Goal: Task Accomplishment & Management: Use online tool/utility

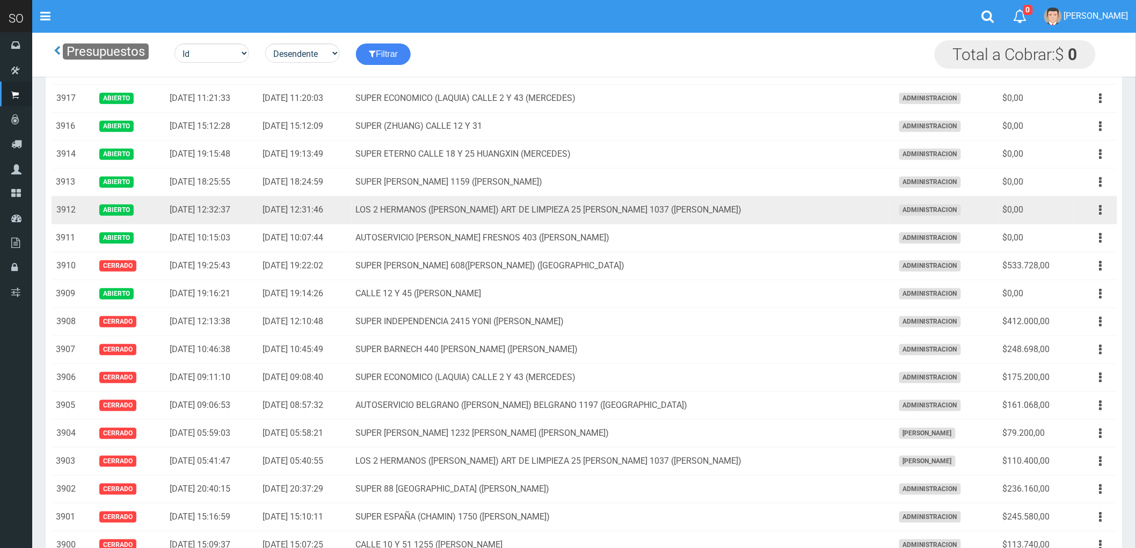
scroll to position [179, 0]
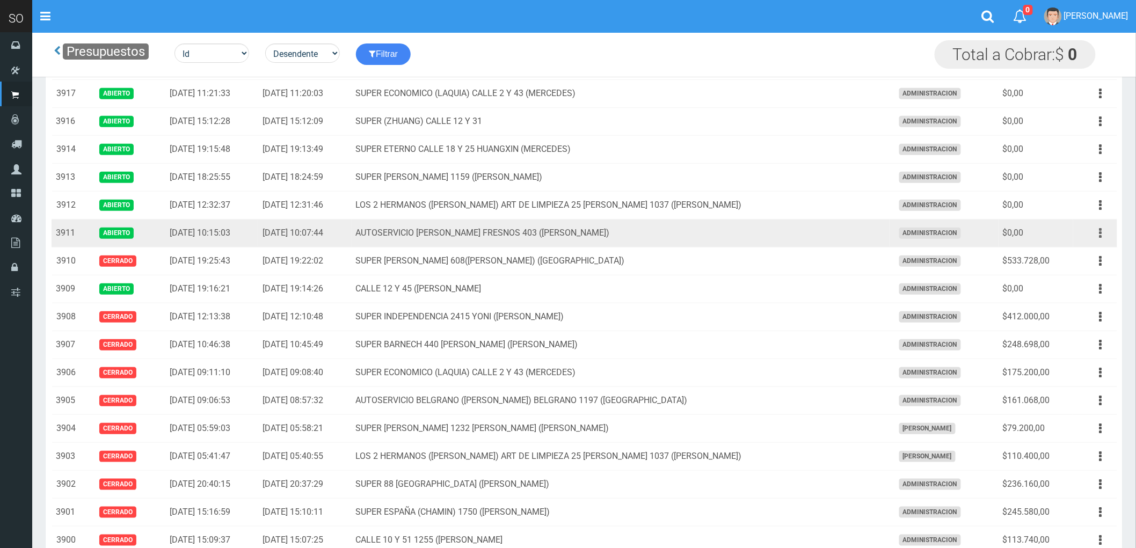
click at [1097, 233] on button "button" at bounding box center [1101, 233] width 24 height 19
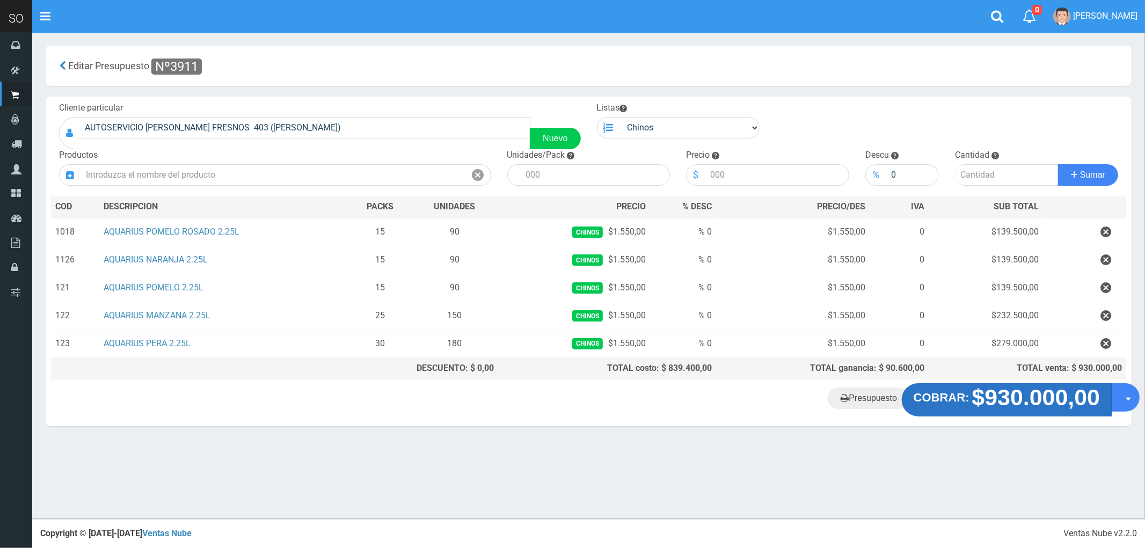
click at [1002, 398] on strong "$930.000,00" at bounding box center [1036, 397] width 128 height 25
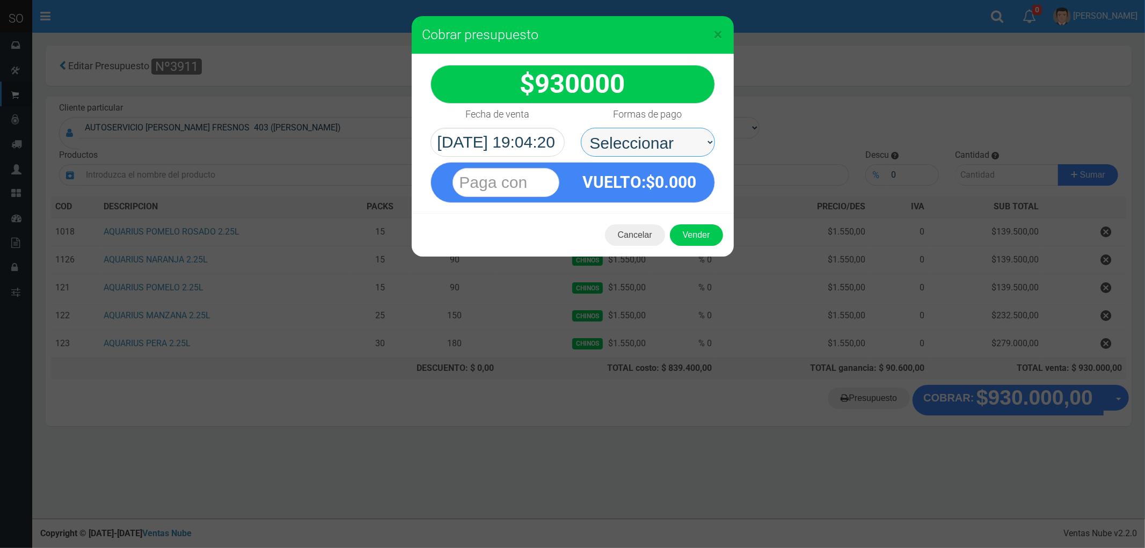
drag, startPoint x: 615, startPoint y: 137, endPoint x: 617, endPoint y: 155, distance: 17.9
click at [615, 137] on select "Seleccionar Efectivo Tarjeta de Crédito Depósito Débito" at bounding box center [648, 142] width 134 height 29
select select "Efectivo"
click at [581, 128] on select "Seleccionar Efectivo Tarjeta de Crédito Depósito Débito" at bounding box center [648, 142] width 134 height 29
click at [690, 236] on button "Vender" at bounding box center [696, 234] width 53 height 21
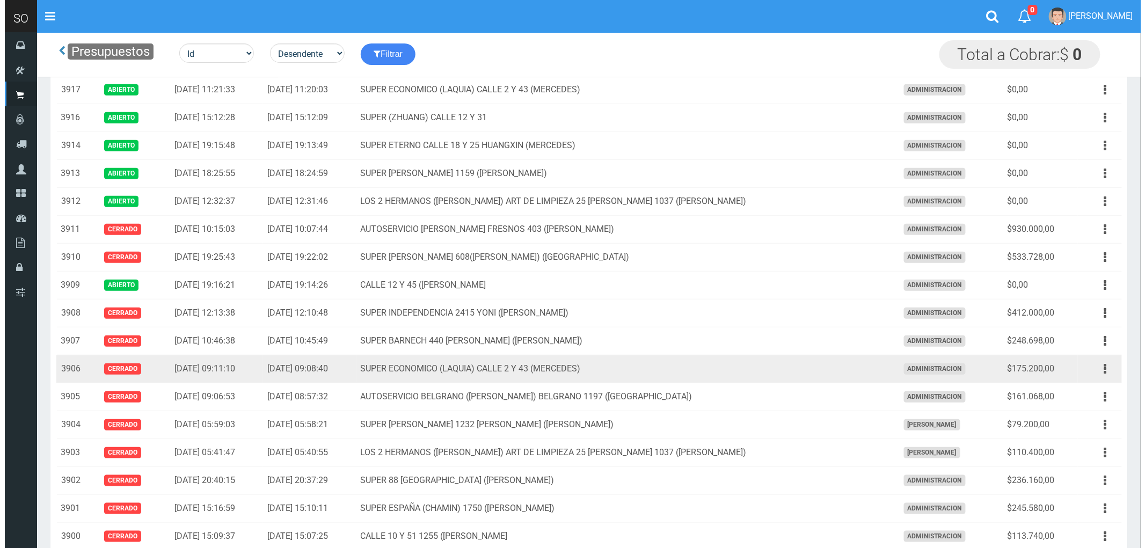
scroll to position [179, 0]
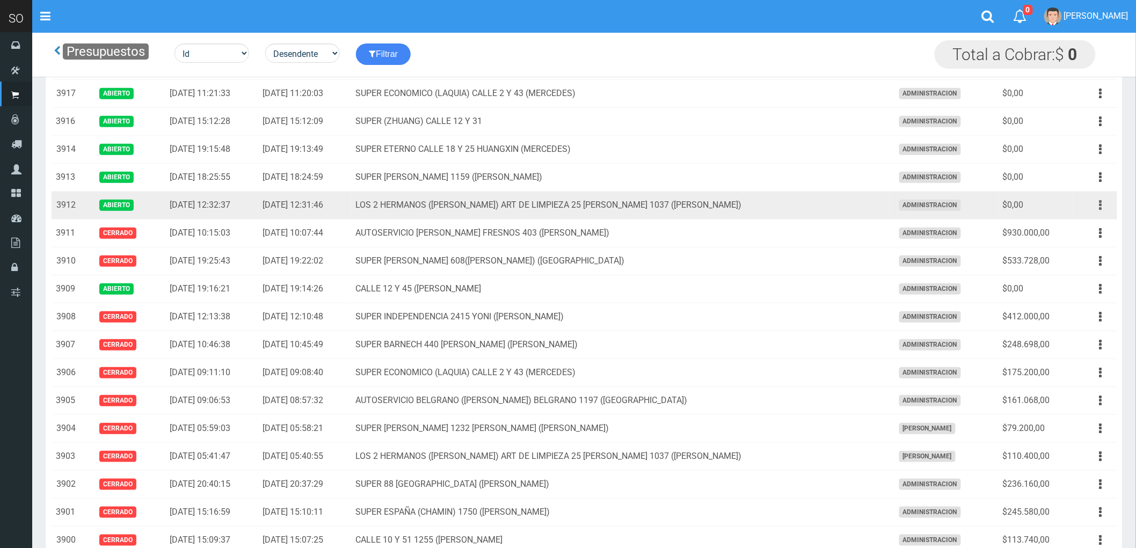
click at [1099, 206] on icon "button" at bounding box center [1100, 205] width 3 height 19
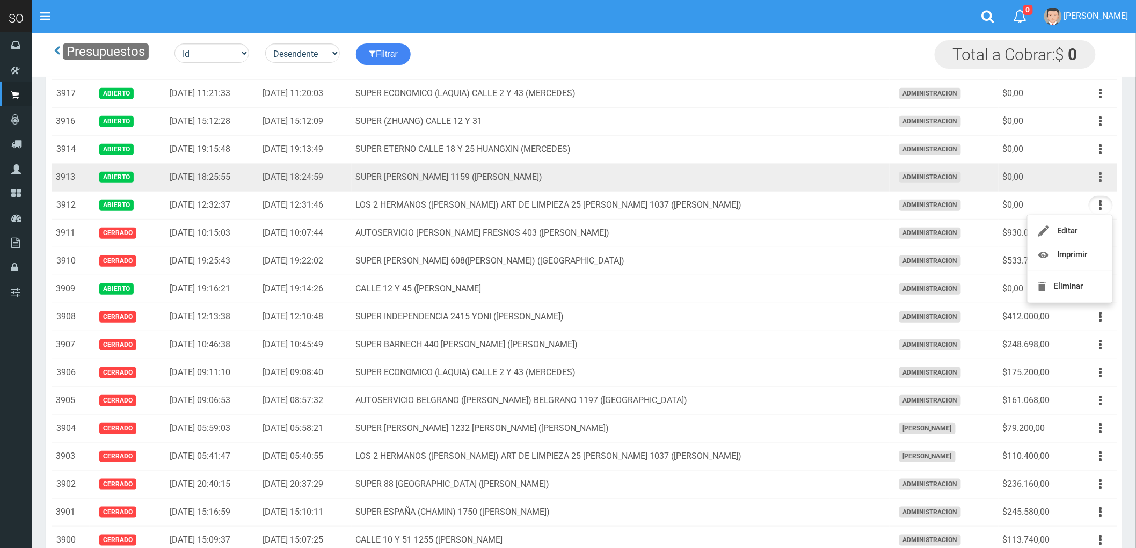
click at [1098, 177] on button "button" at bounding box center [1101, 177] width 24 height 19
click at [1068, 260] on link "Eliminar" at bounding box center [1069, 259] width 85 height 24
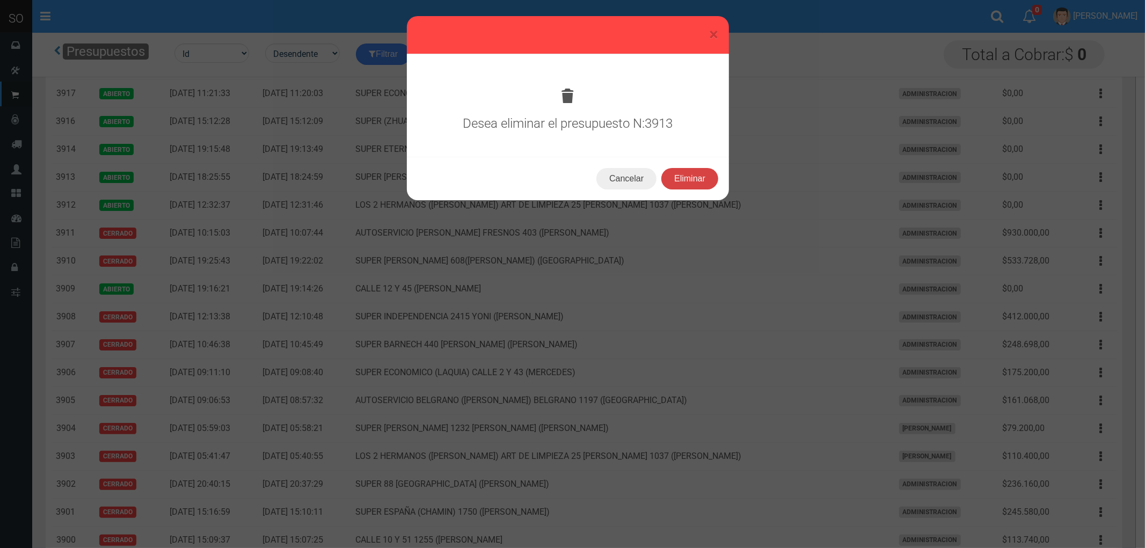
click at [689, 176] on button "Eliminar" at bounding box center [689, 178] width 57 height 21
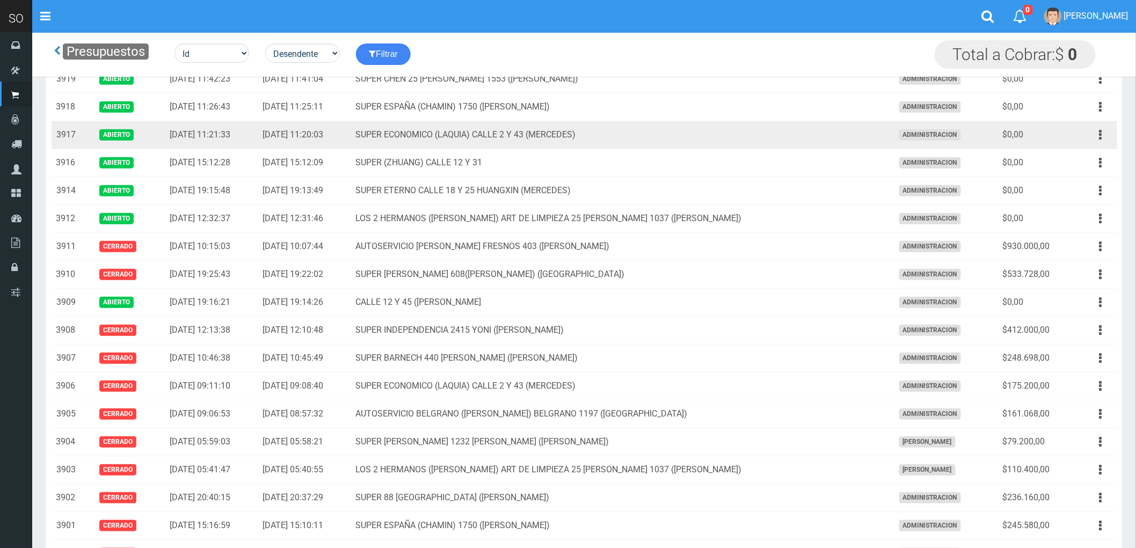
scroll to position [119, 0]
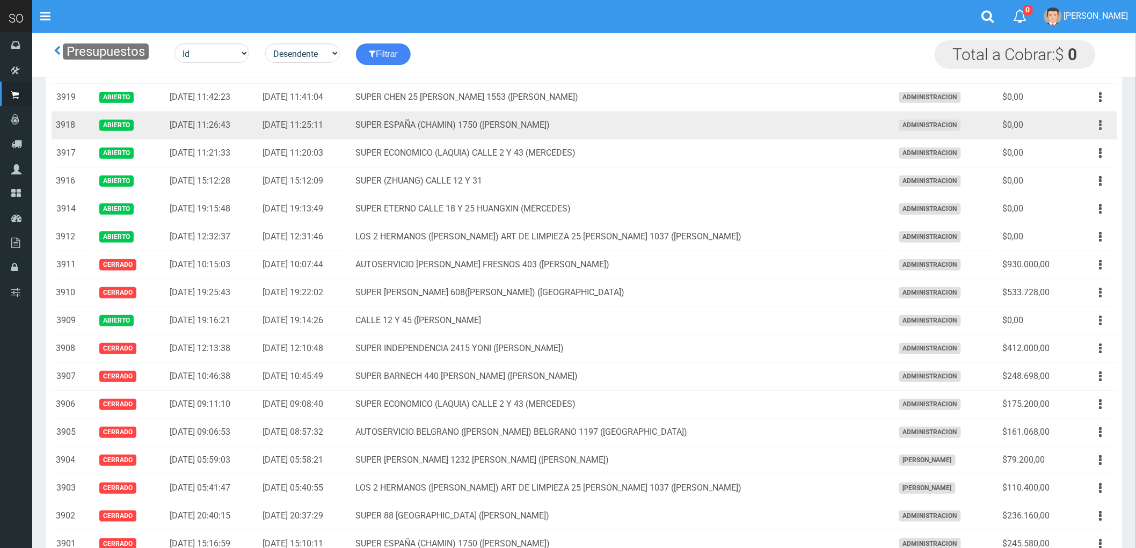
click at [1097, 128] on button "button" at bounding box center [1101, 125] width 24 height 19
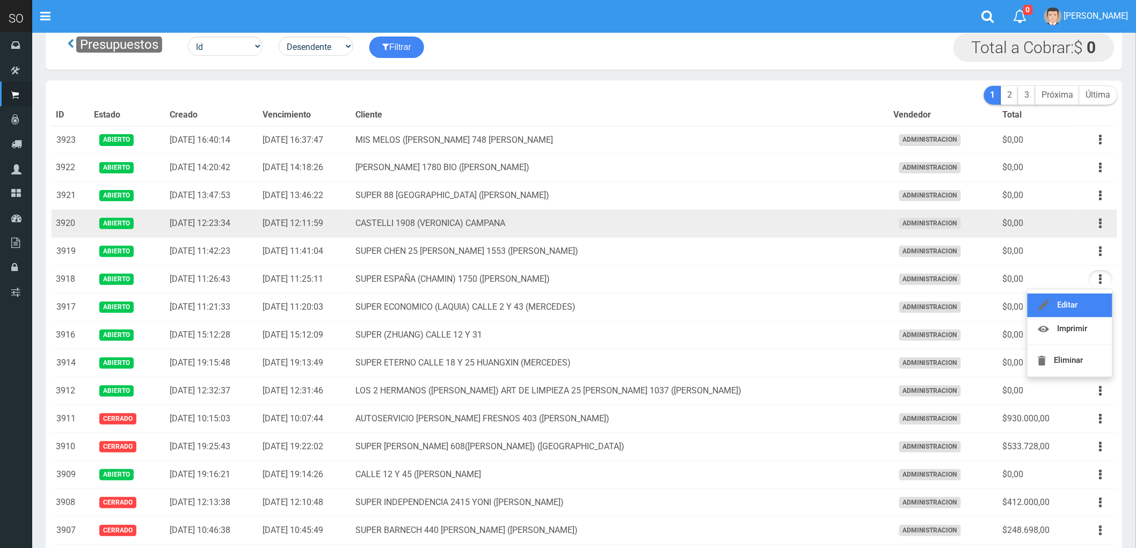
scroll to position [0, 0]
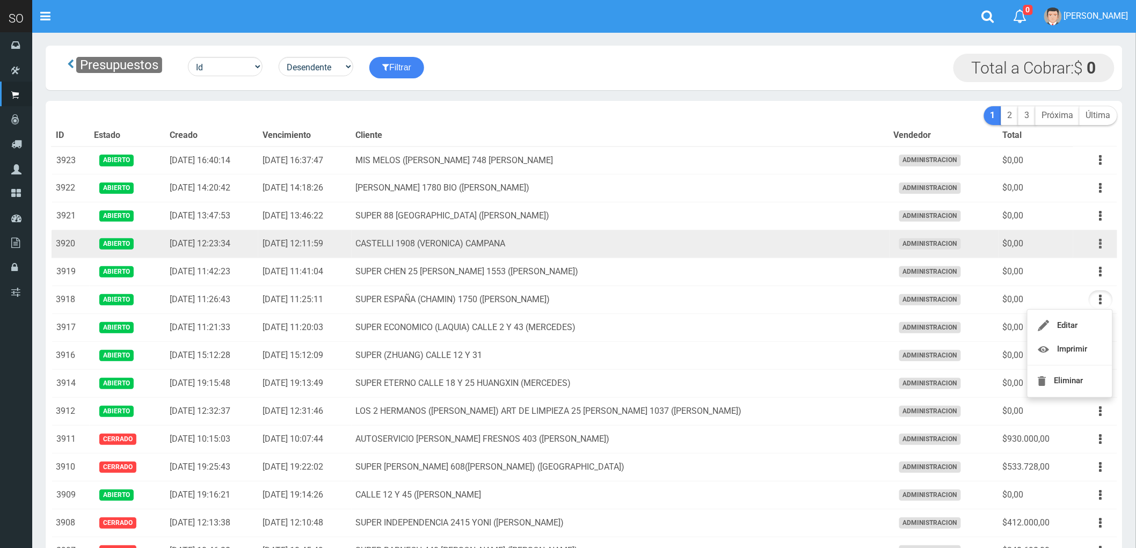
click at [1098, 246] on button "button" at bounding box center [1101, 244] width 24 height 19
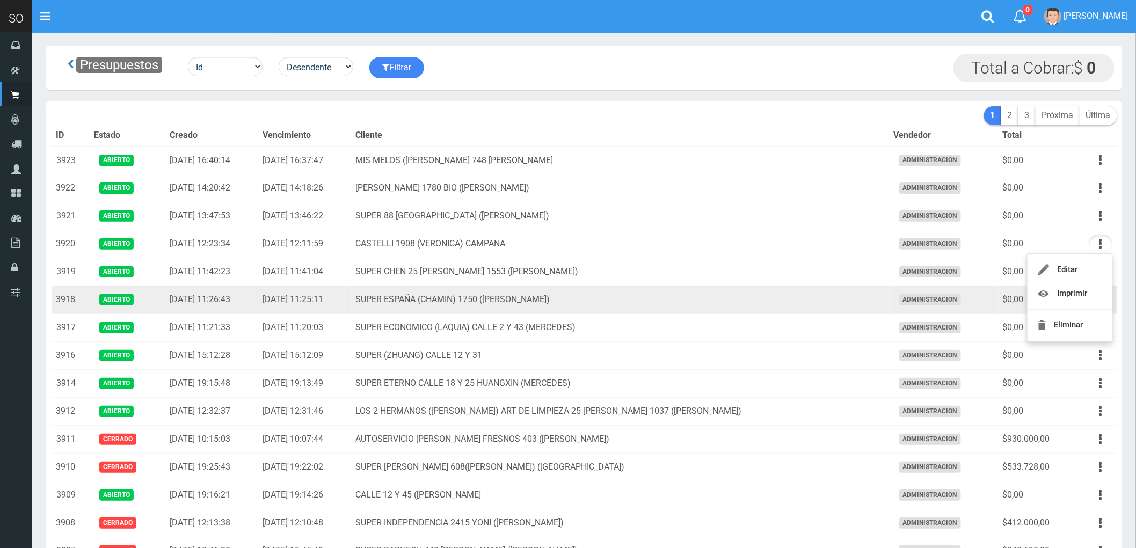
click at [720, 306] on td "SUPER ESPAÑA (CHAMIN) 1750 (ZARATE)" at bounding box center [621, 300] width 538 height 28
click at [1099, 304] on icon "button" at bounding box center [1100, 299] width 3 height 19
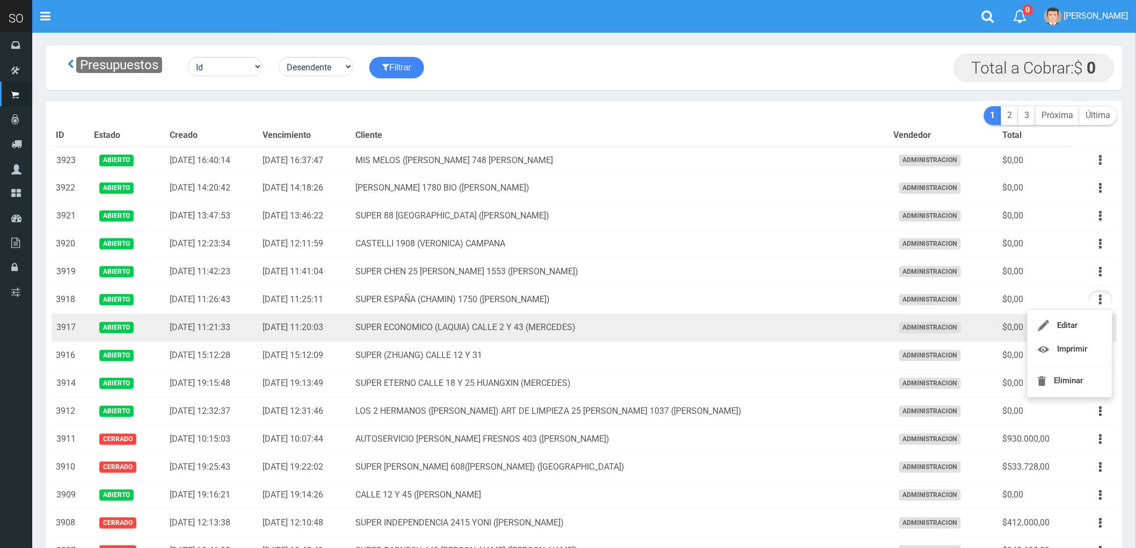
click at [745, 326] on td "SUPER ECONOMICO (LAQUIA) CALLE 2 Y 43 (MERCEDES)" at bounding box center [621, 328] width 538 height 28
click at [765, 325] on td "SUPER ECONOMICO (LAQUIA) CALLE 2 Y 43 (MERCEDES)" at bounding box center [621, 328] width 538 height 28
click at [1098, 327] on button "button" at bounding box center [1101, 327] width 24 height 19
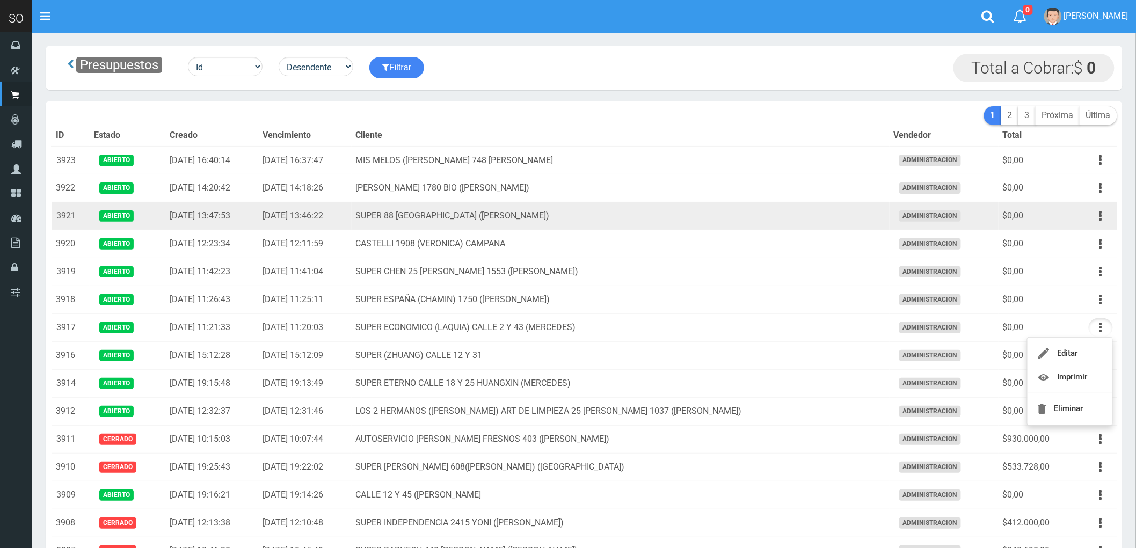
click at [671, 222] on td "SUPER 88 CALLE 32 2800 SOFIA (ZARATE)" at bounding box center [621, 216] width 538 height 28
click at [1096, 216] on button "button" at bounding box center [1101, 216] width 24 height 19
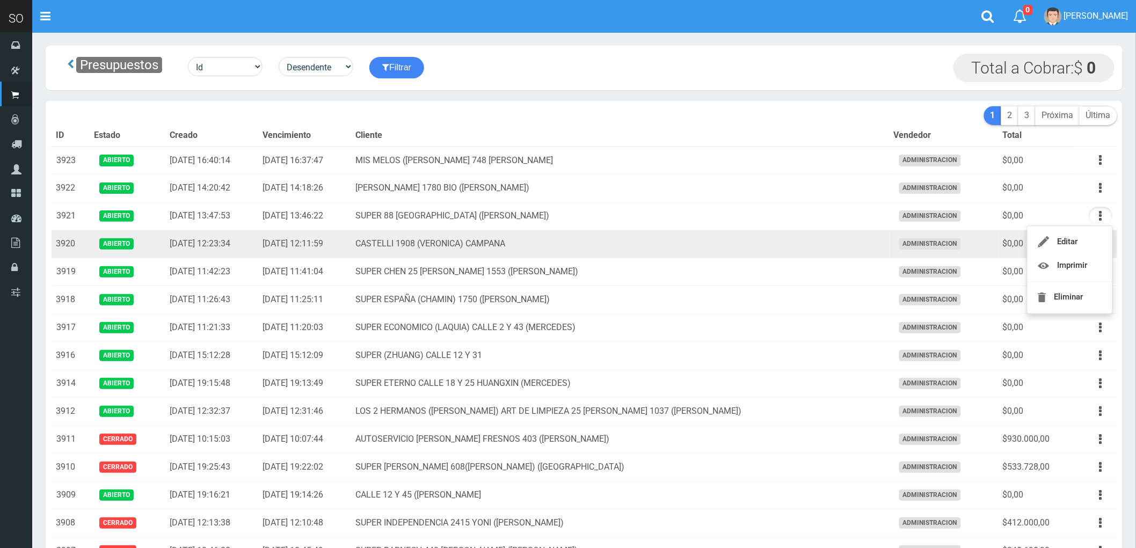
click at [669, 240] on td "CASTELLI 1908 (VERONICA) CAMPANA" at bounding box center [621, 244] width 538 height 28
click at [1102, 244] on icon "button" at bounding box center [1100, 244] width 3 height 19
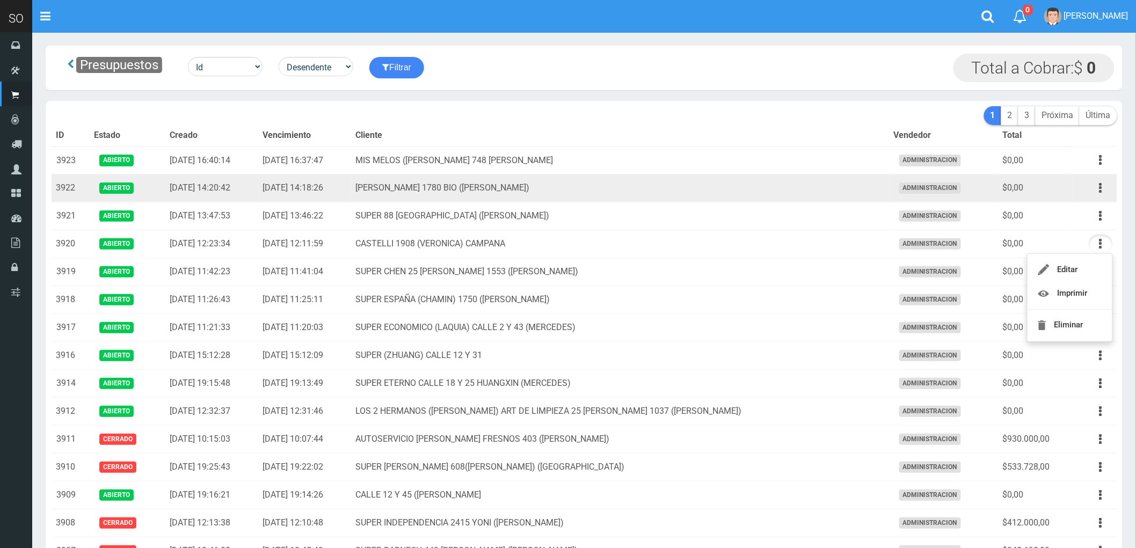
click at [745, 193] on td "[PERSON_NAME] 1780 BIO ([PERSON_NAME])" at bounding box center [621, 188] width 538 height 28
click at [1097, 187] on button "button" at bounding box center [1101, 188] width 24 height 19
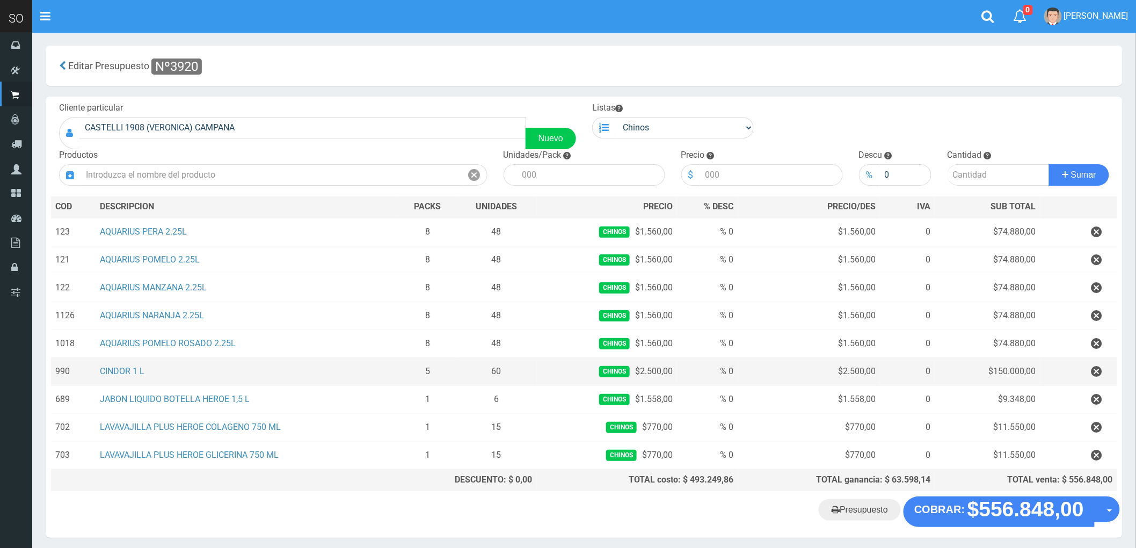
scroll to position [45, 0]
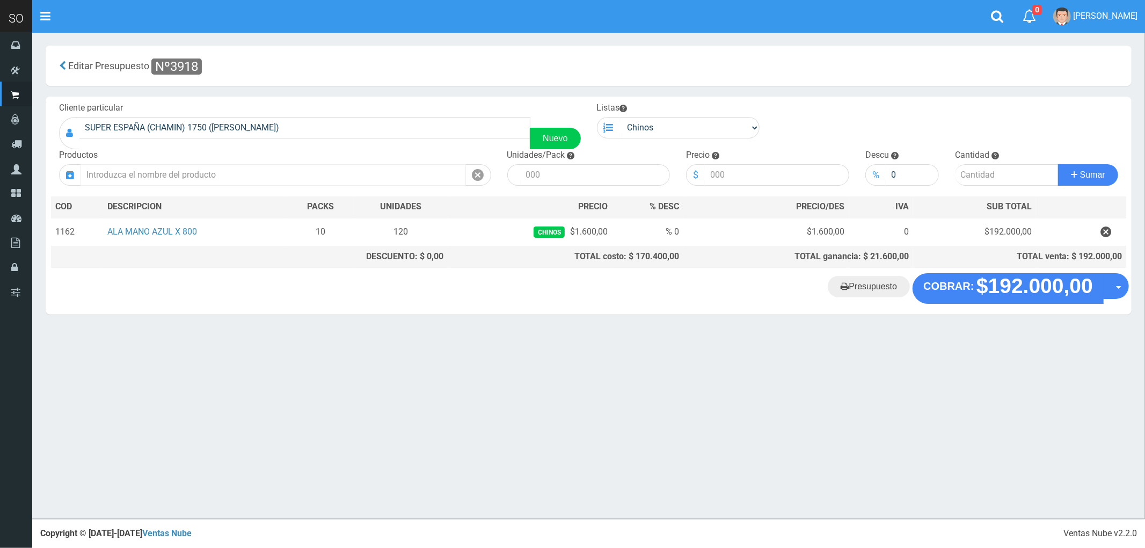
click at [129, 180] on input "text" at bounding box center [273, 174] width 385 height 21
click at [186, 296] on "Presupuesto COBRAR: $192.000,00 Opciones" at bounding box center [588, 288] width 1081 height 30
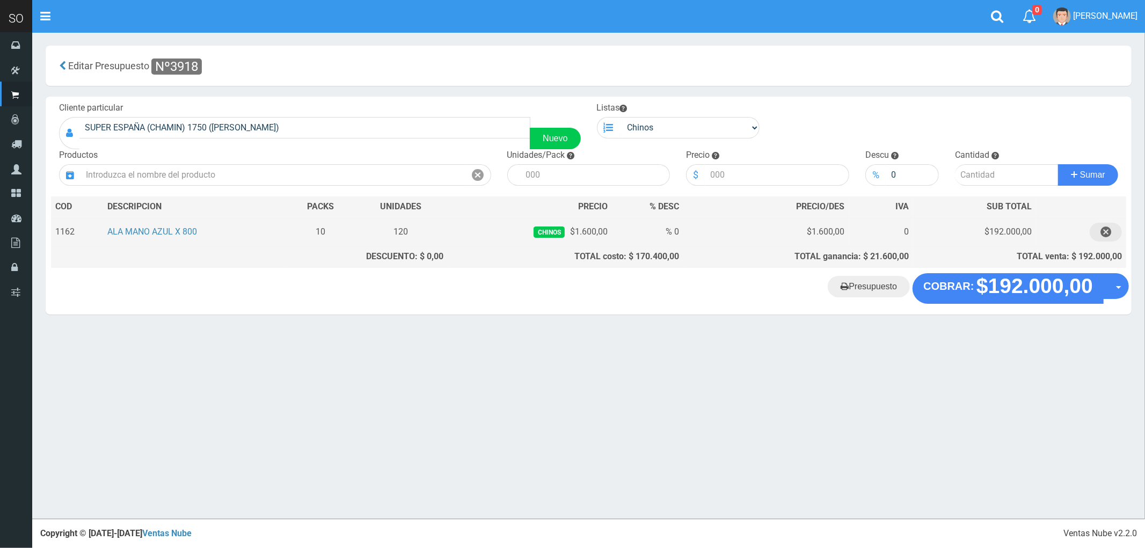
click at [1108, 231] on icon "button" at bounding box center [1105, 232] width 11 height 19
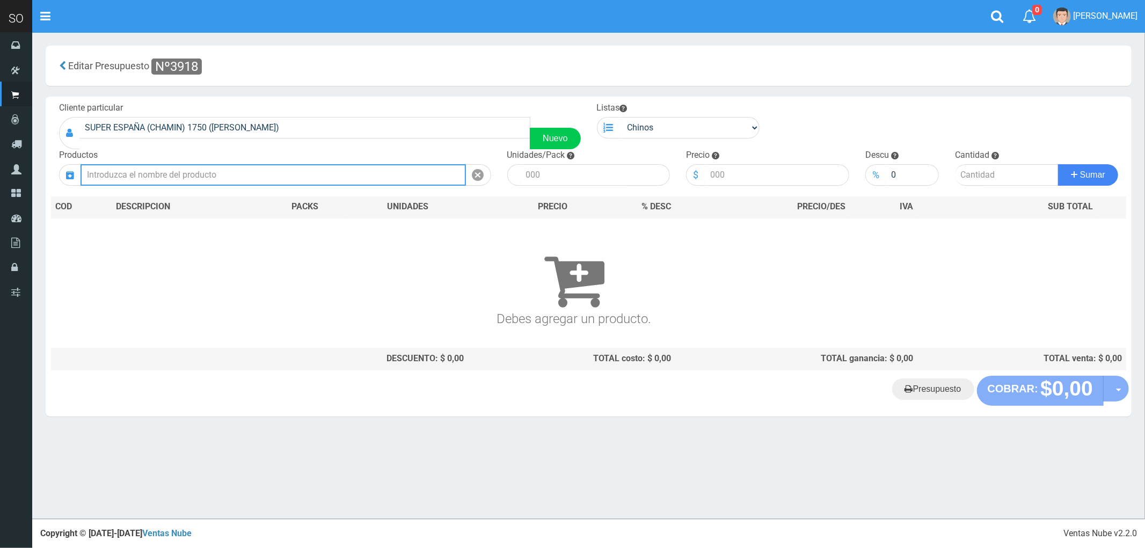
click at [229, 174] on input "text" at bounding box center [273, 174] width 385 height 21
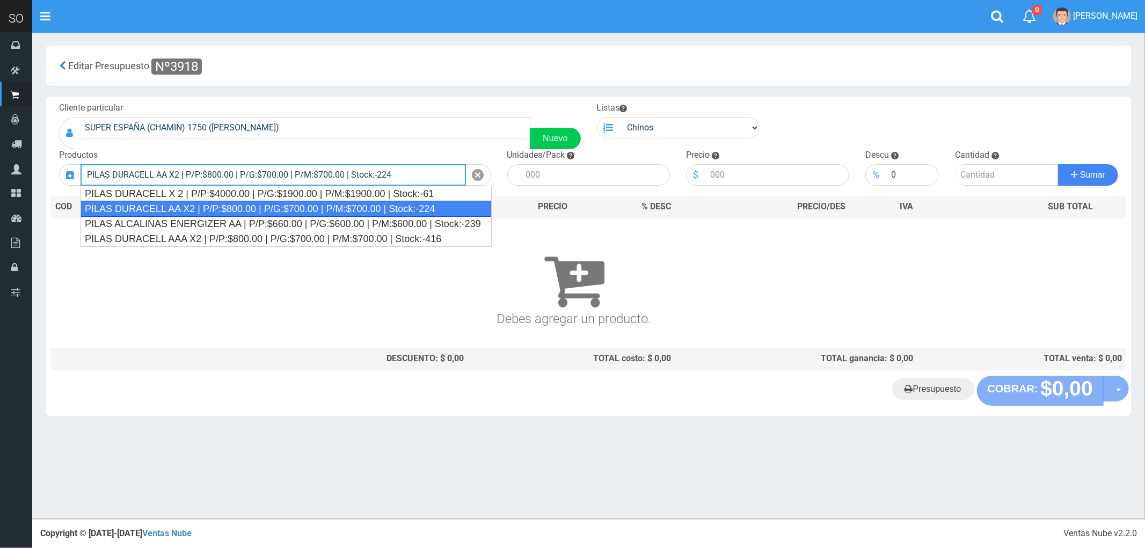
type input "PILAS DURACELL AA X2 | P/P:$800.00 | P/G:$700.00 | P/M:$700.00 | Stock:-224"
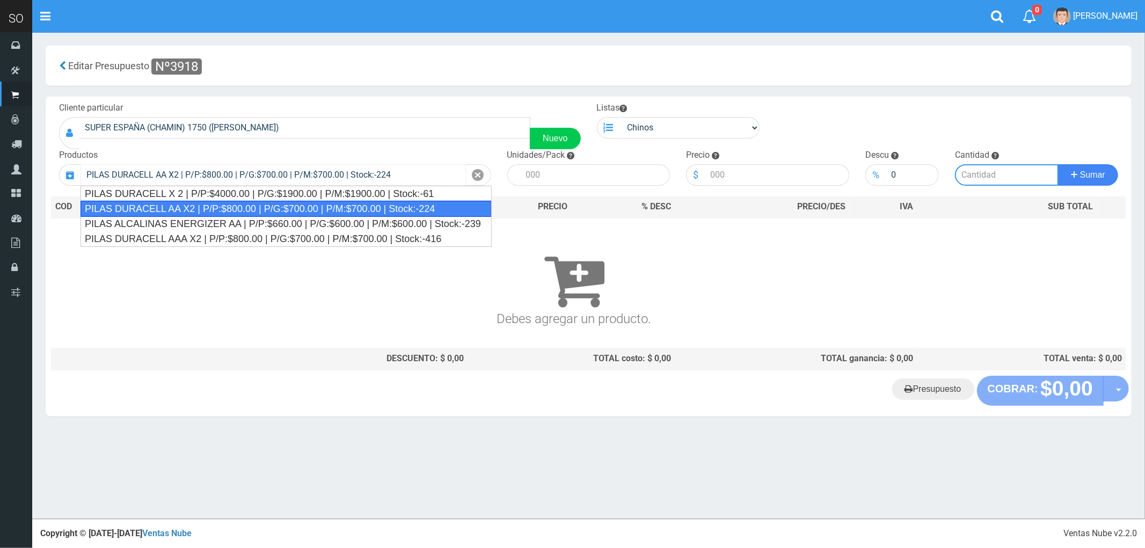
type input "12"
type input "800.00"
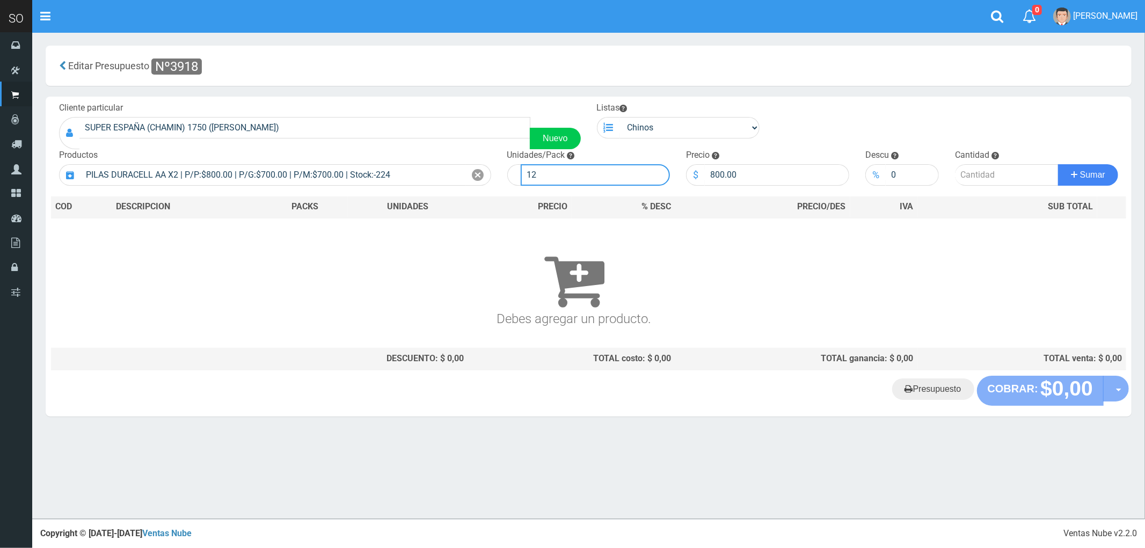
drag, startPoint x: 549, startPoint y: 172, endPoint x: 500, endPoint y: 184, distance: 50.7
click at [500, 184] on div "Unidades/Pack 12" at bounding box center [588, 167] width 179 height 37
type input "120"
click at [980, 172] on input "number" at bounding box center [1007, 174] width 104 height 21
type input "2"
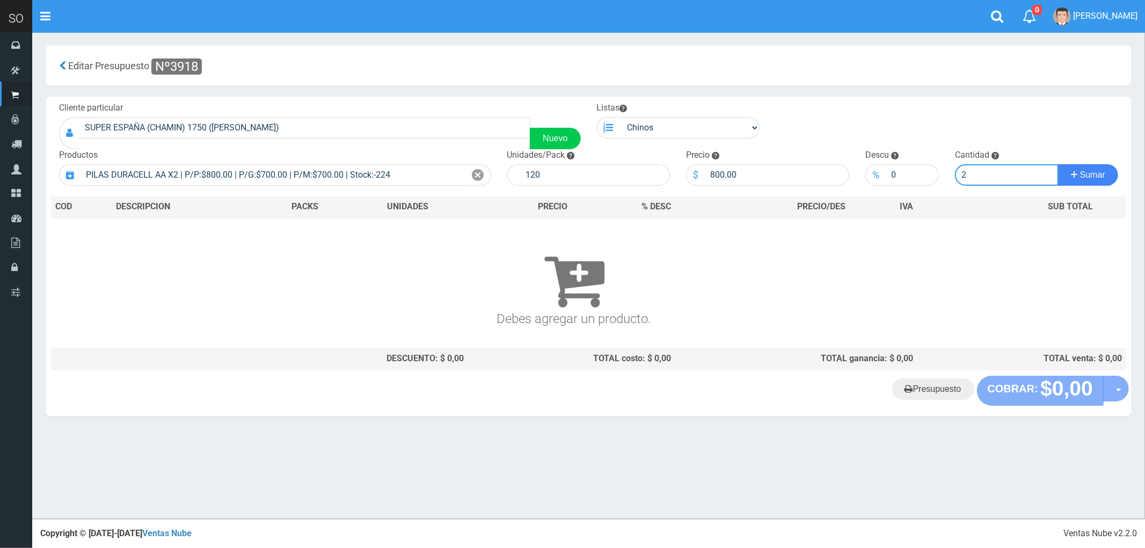
click at [1058, 164] on button "Sumar" at bounding box center [1088, 174] width 60 height 21
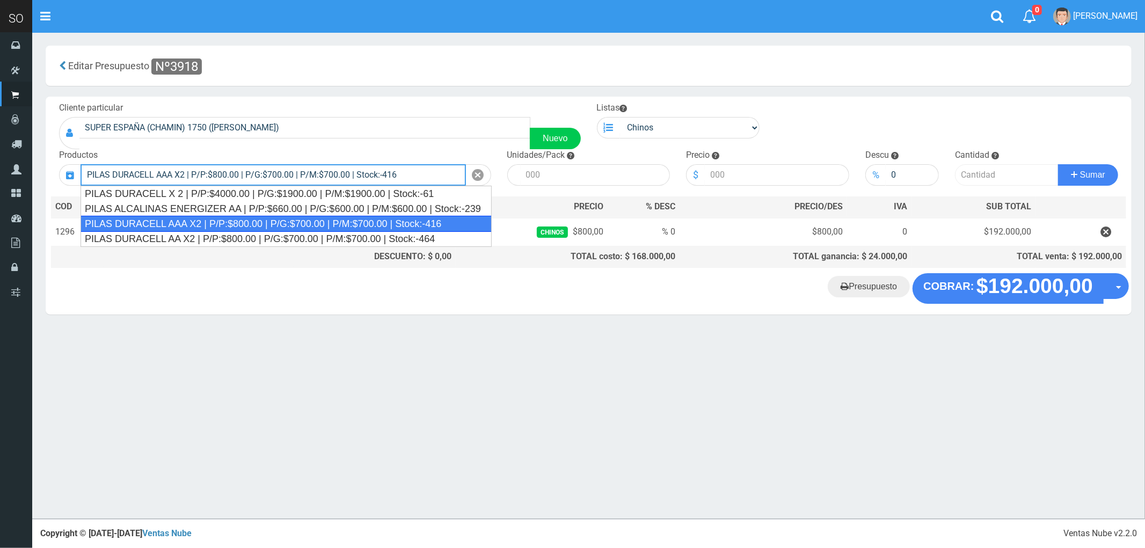
type input "PILAS DURACELL AAA X2 | P/P:$800.00 | P/G:$700.00 | P/M:$700.00 | Stock:-416"
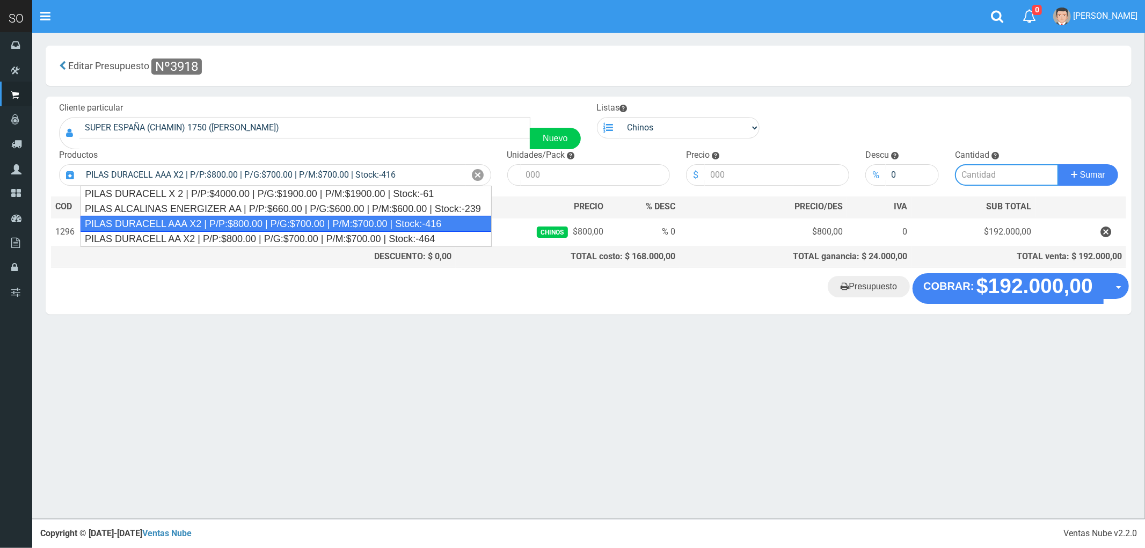
type input "12"
type input "800.00"
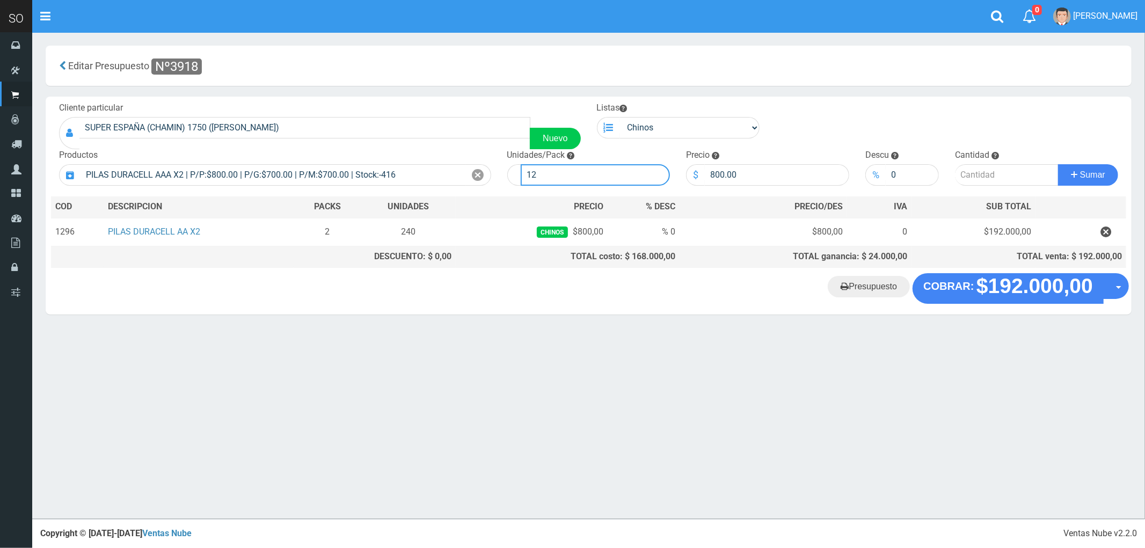
drag, startPoint x: 516, startPoint y: 178, endPoint x: 508, endPoint y: 179, distance: 8.1
click at [508, 179] on div "12" at bounding box center [588, 174] width 163 height 21
type input "120"
click at [979, 176] on input "number" at bounding box center [1007, 174] width 104 height 21
type input "2"
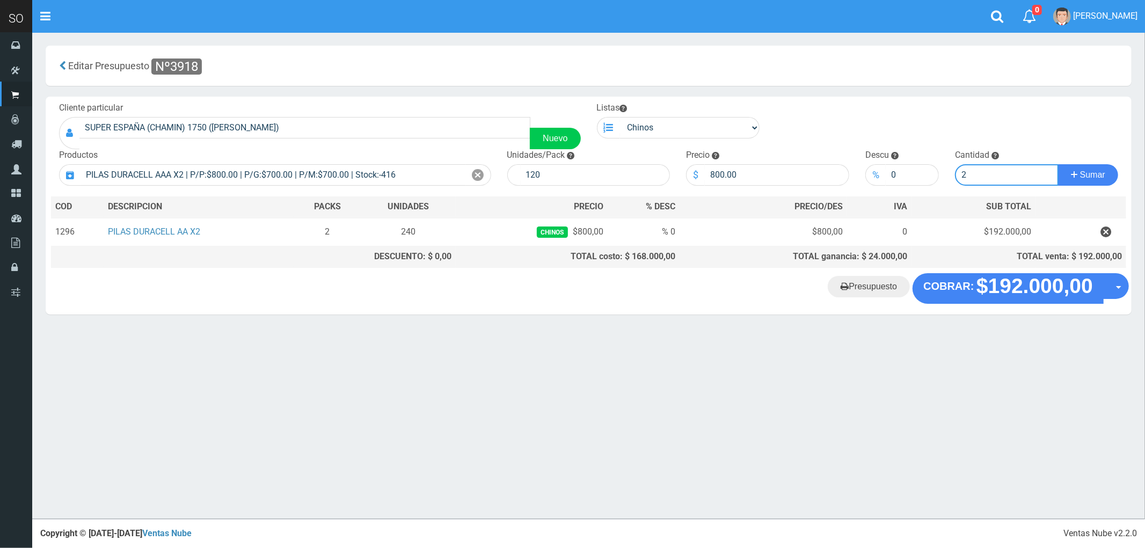
click at [1058, 164] on button "Sumar" at bounding box center [1088, 174] width 60 height 21
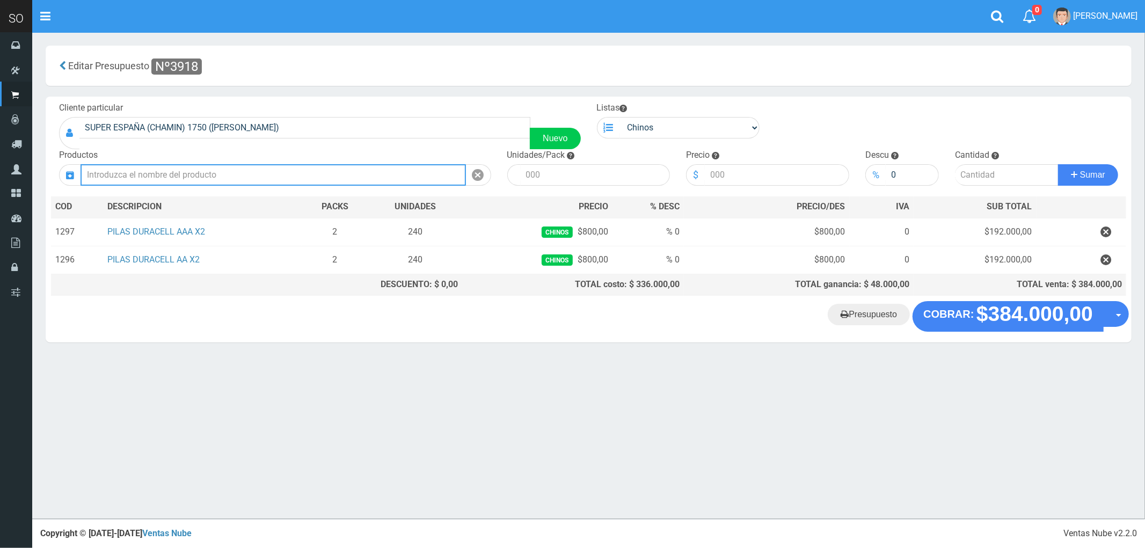
click at [133, 175] on input "text" at bounding box center [273, 174] width 385 height 21
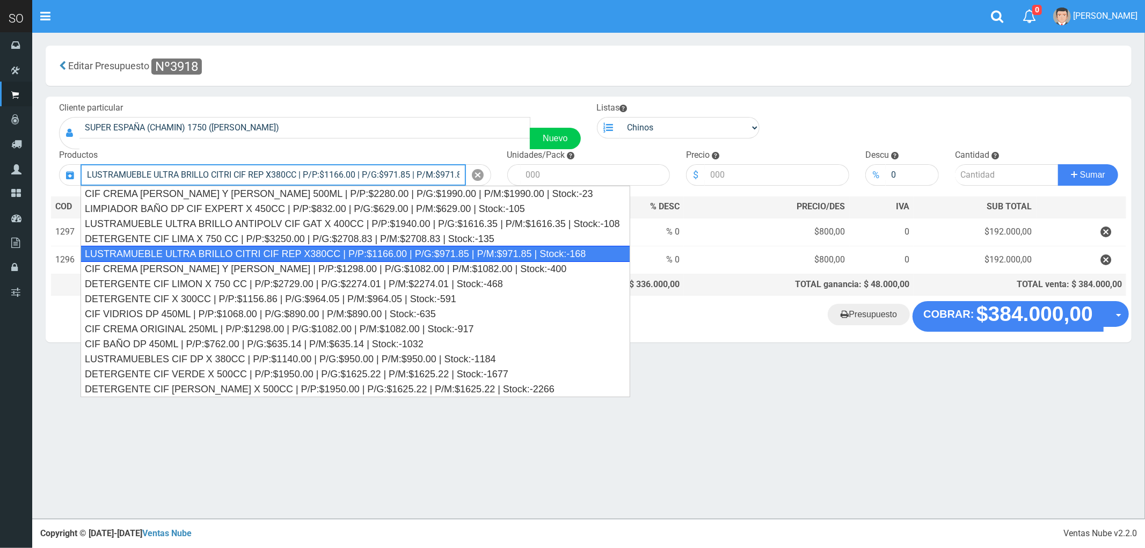
type input "LUSTRAMUEBLE ULTRA BRILLO CITRI CIF REP X380CC | P/P:$1166.00 | P/G:$971.85 | P…"
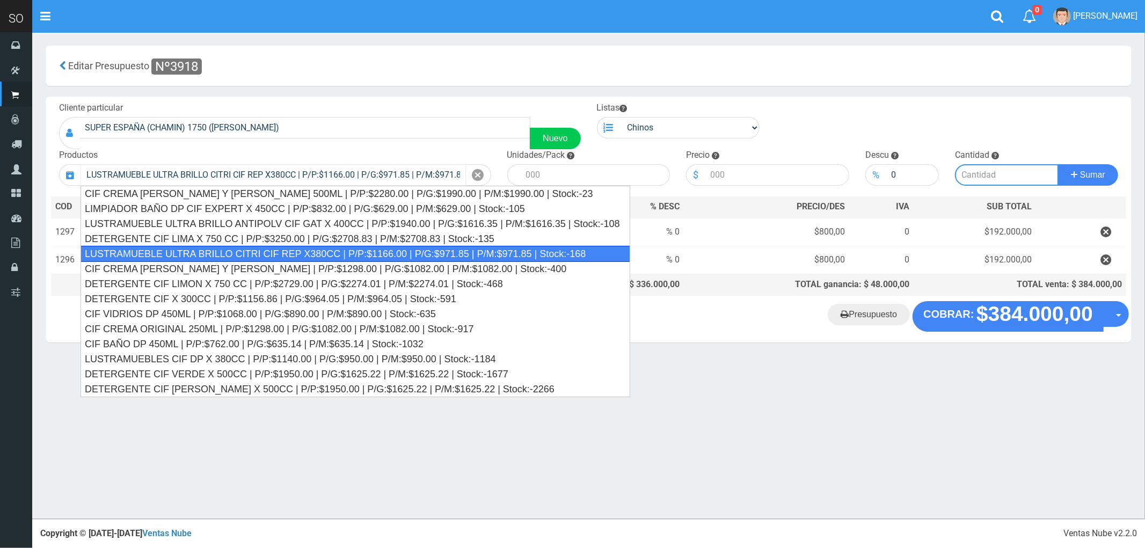
type input "15"
type input "1166.00"
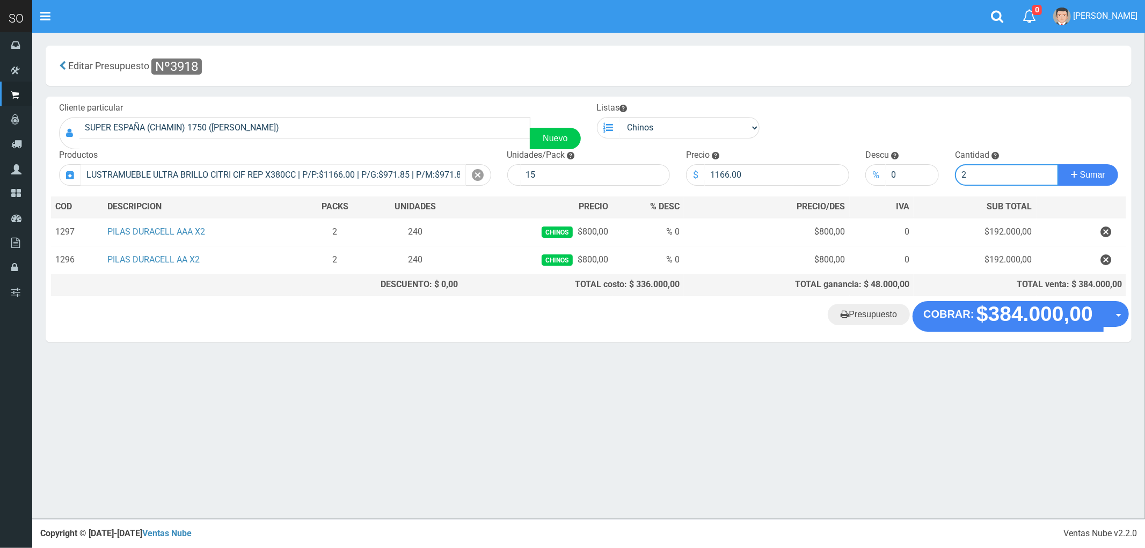
type input "2"
click at [1058, 164] on button "Sumar" at bounding box center [1088, 174] width 60 height 21
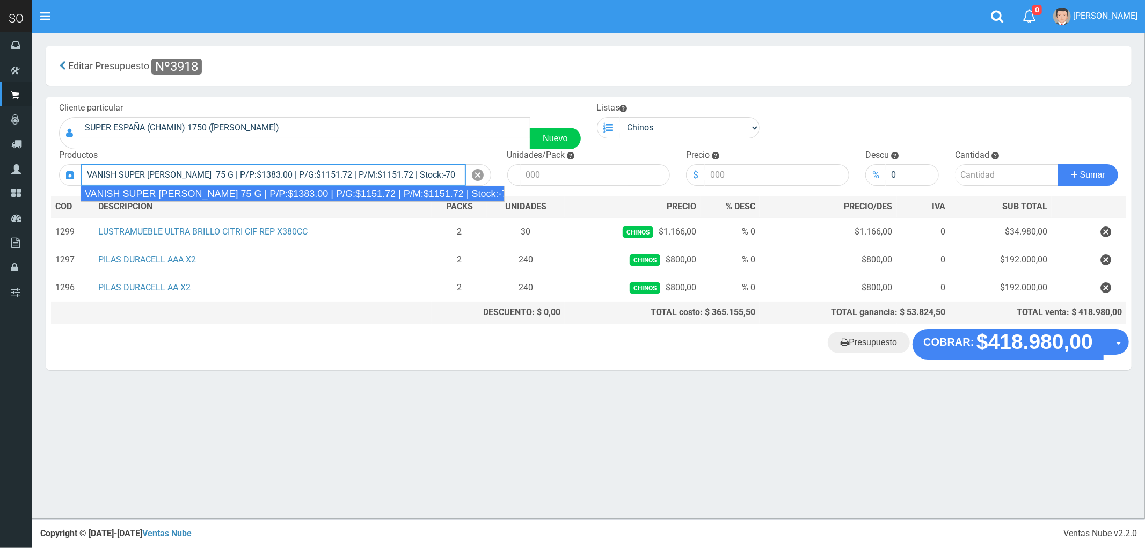
type input "VANISH SUPER BARRA ROSA 75 G | P/P:$1383.00 | P/G:$1151.72 | P/M:$1151.72 | Sto…"
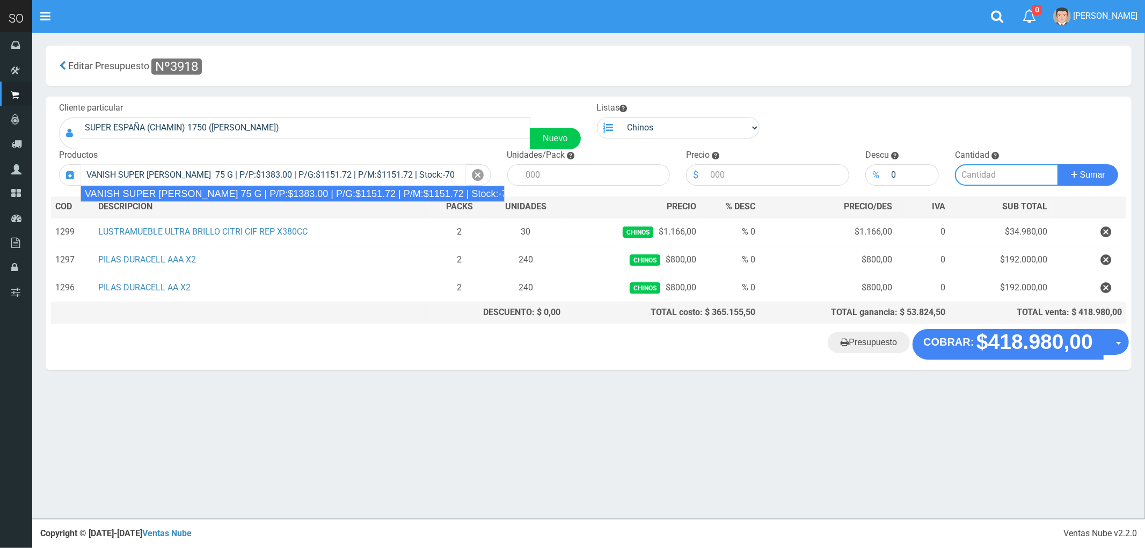
type input "48"
type input "1383.00"
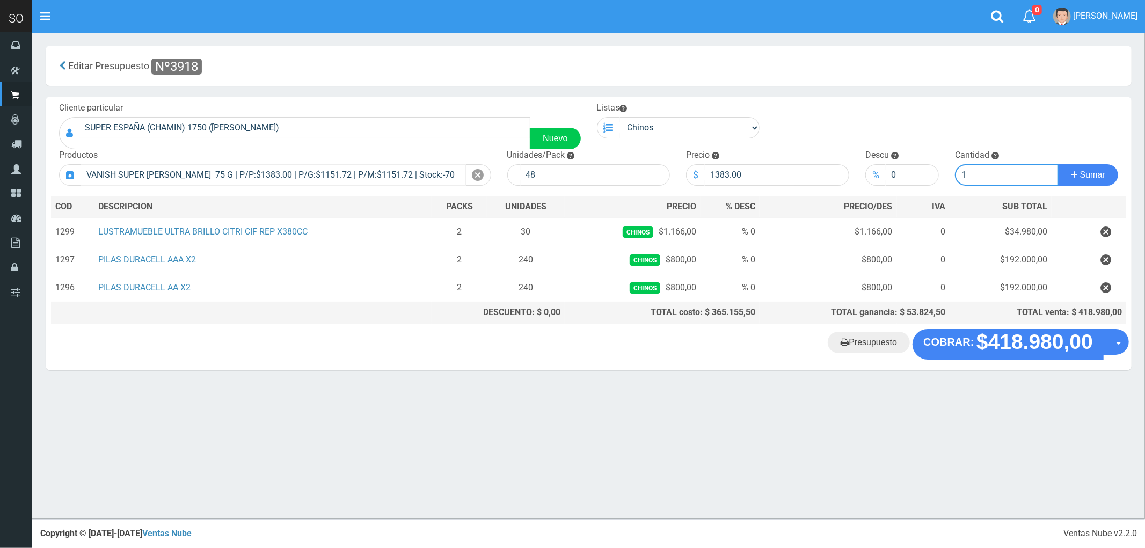
type input "1"
click at [1058, 164] on button "Sumar" at bounding box center [1088, 174] width 60 height 21
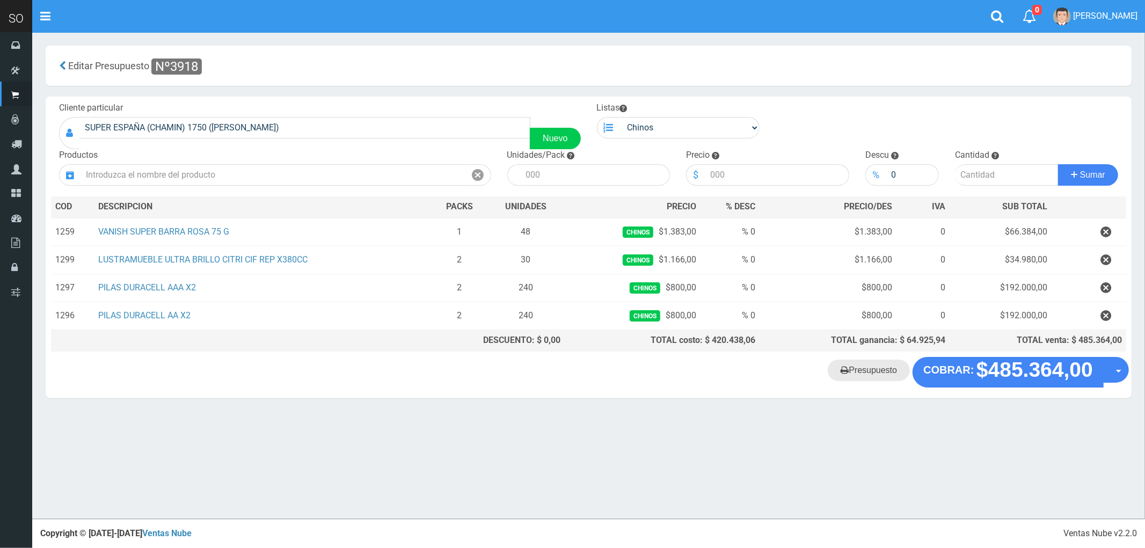
click at [877, 376] on link "Presupuesto" at bounding box center [869, 370] width 82 height 21
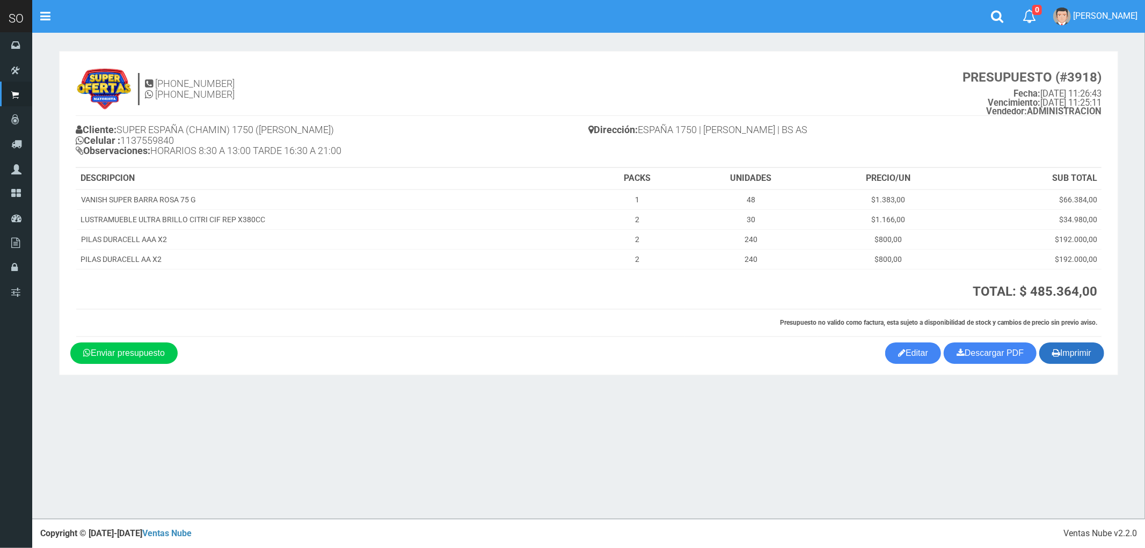
click at [1073, 355] on button "Imprimir" at bounding box center [1071, 352] width 65 height 21
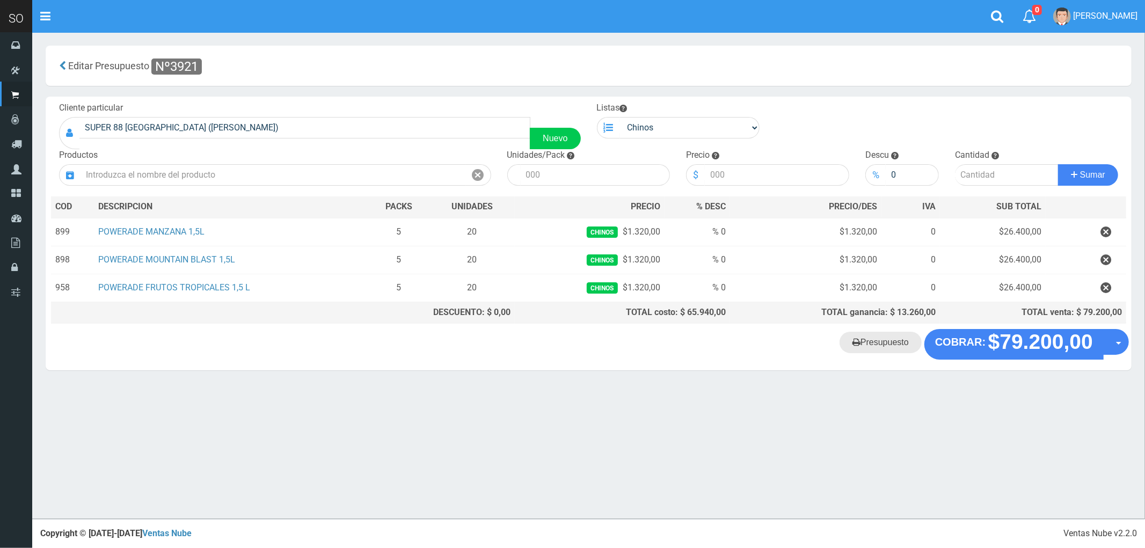
click at [876, 344] on link "Presupuesto" at bounding box center [881, 342] width 82 height 21
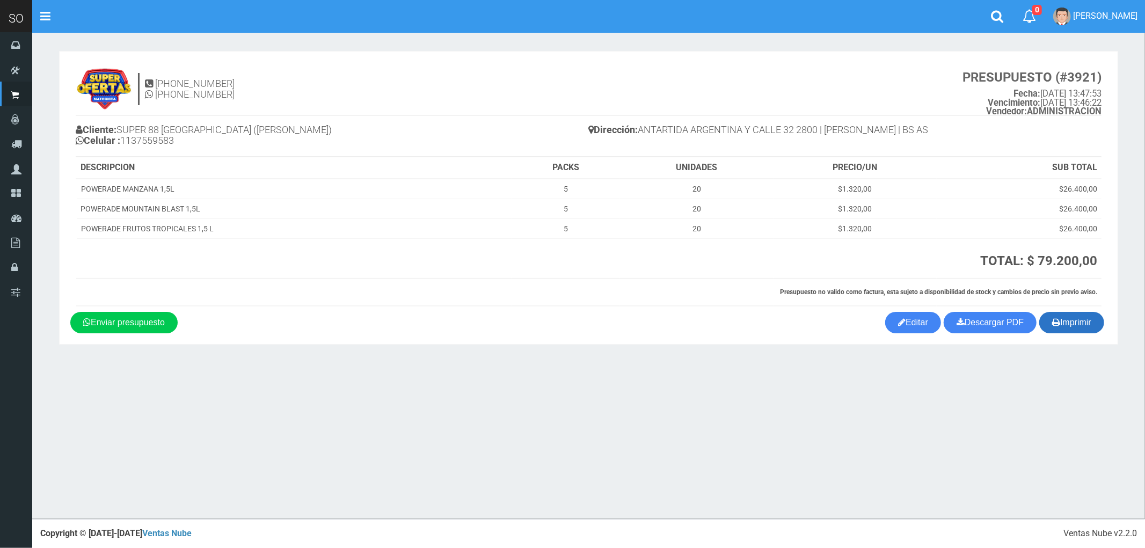
click at [1071, 321] on button "Imprimir" at bounding box center [1071, 322] width 65 height 21
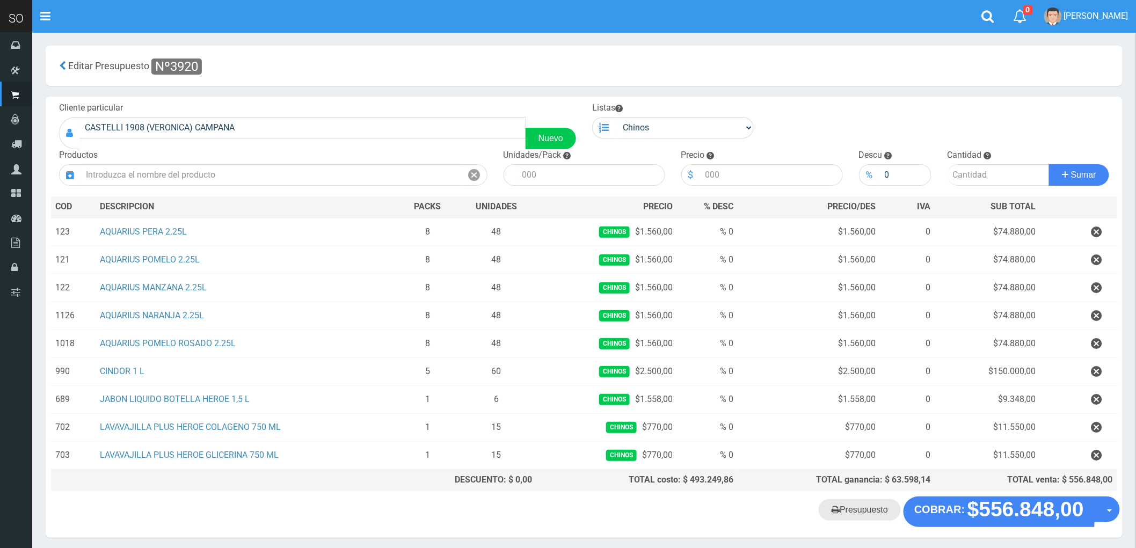
click at [857, 512] on link "Presupuesto" at bounding box center [860, 509] width 82 height 21
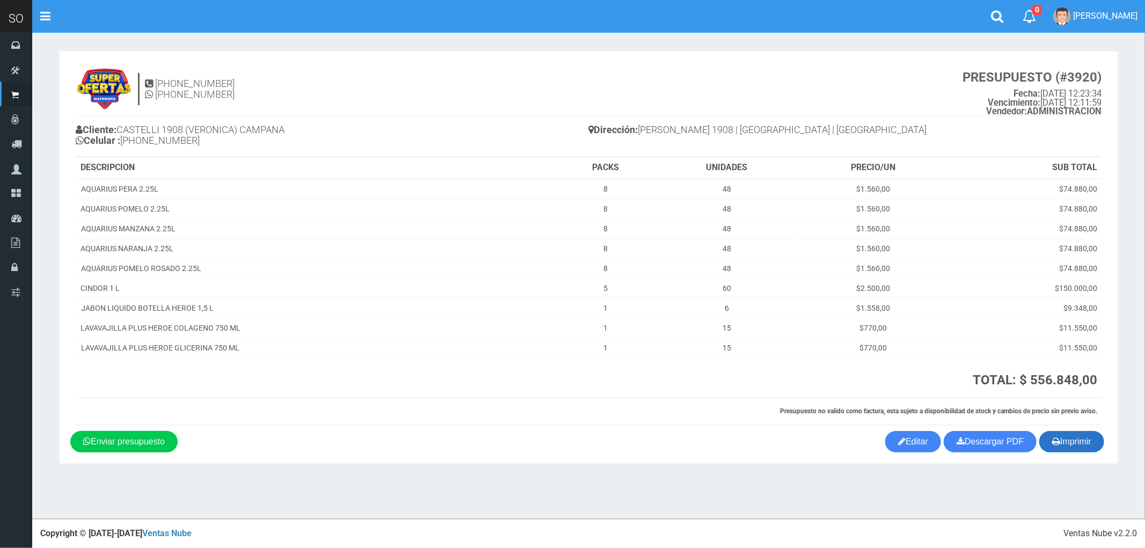
click at [1076, 451] on button "Imprimir" at bounding box center [1071, 441] width 65 height 21
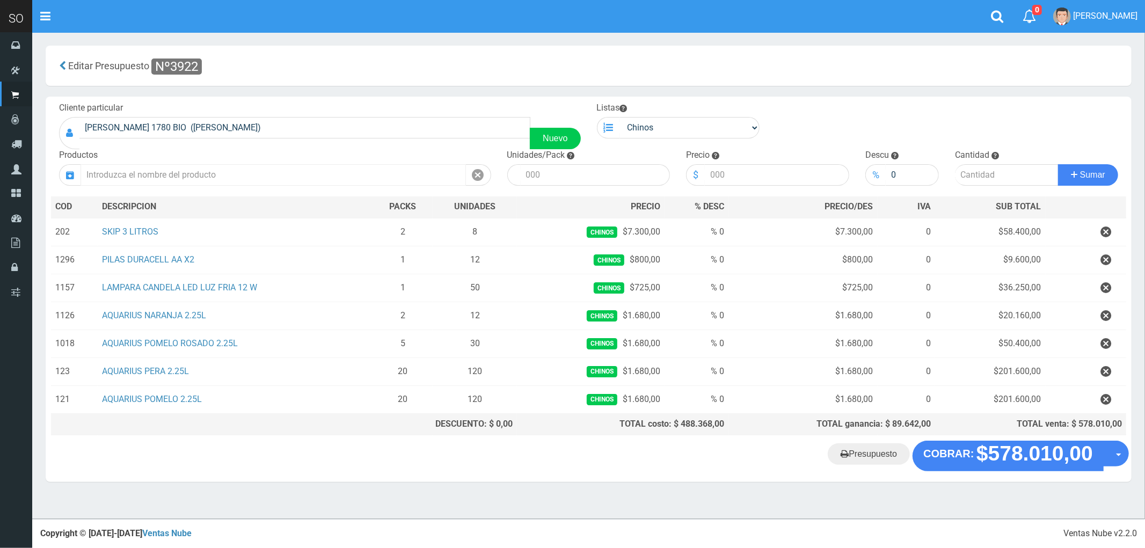
click at [249, 174] on input "text" at bounding box center [273, 174] width 385 height 21
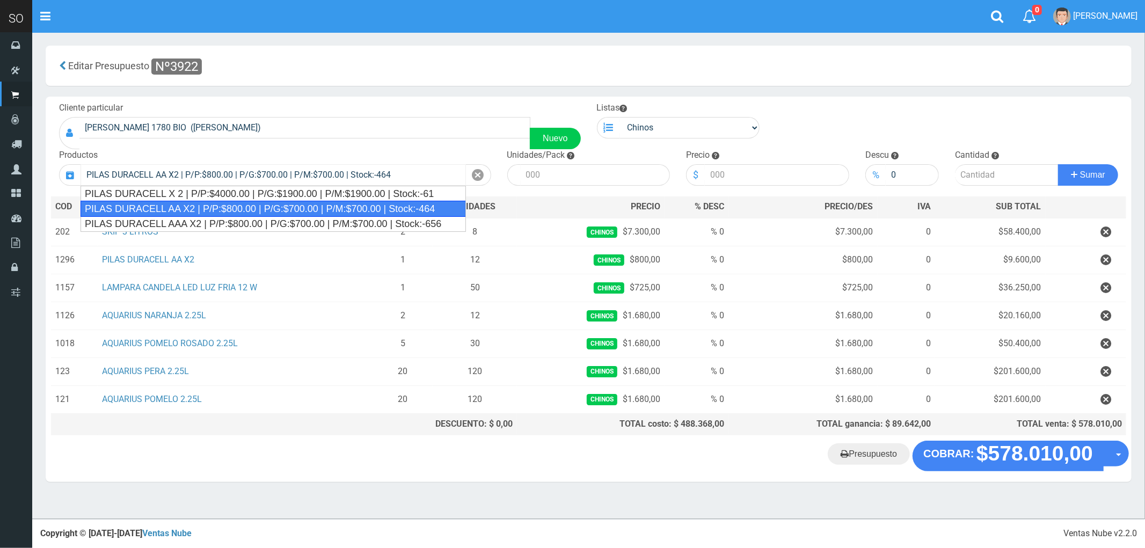
type input "PILAS DURACELL AA X2 | P/P:$800.00 | P/G:$700.00 | P/M:$700.00 | Stock:-464"
type input "12"
type input "800.00"
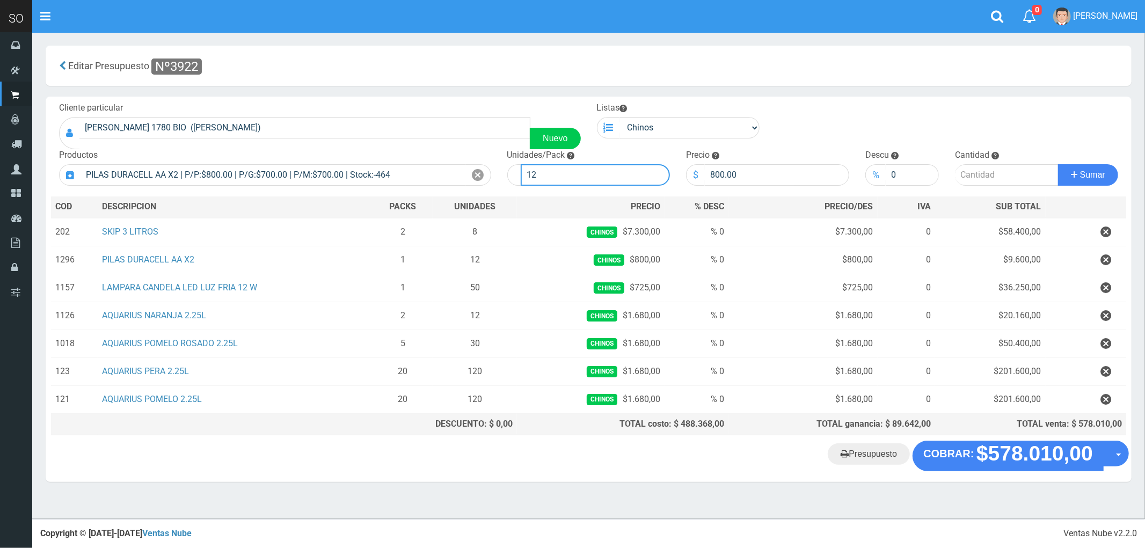
drag, startPoint x: 538, startPoint y: 174, endPoint x: 519, endPoint y: 170, distance: 20.2
click at [519, 170] on div "12" at bounding box center [588, 174] width 163 height 21
type input "120"
click at [990, 172] on input "number" at bounding box center [1007, 174] width 104 height 21
type input "1"
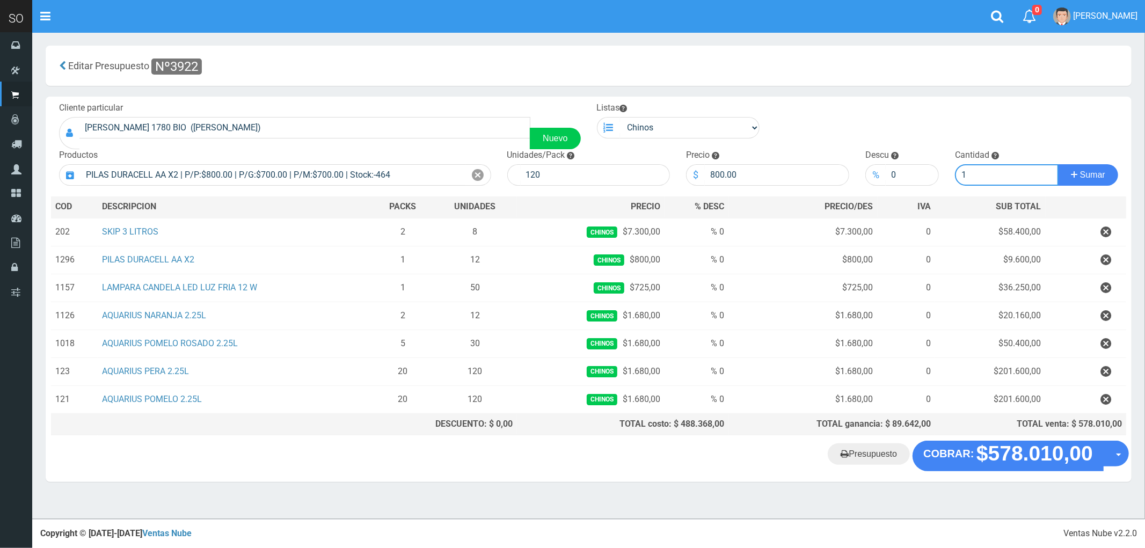
click at [1058, 164] on button "Sumar" at bounding box center [1088, 174] width 60 height 21
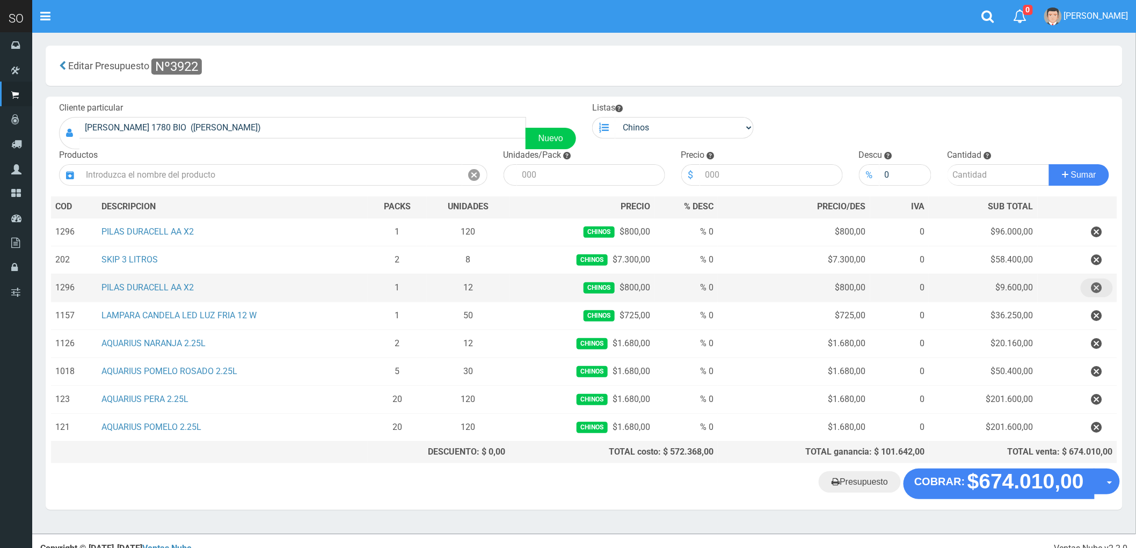
click at [1095, 287] on icon "button" at bounding box center [1096, 288] width 11 height 19
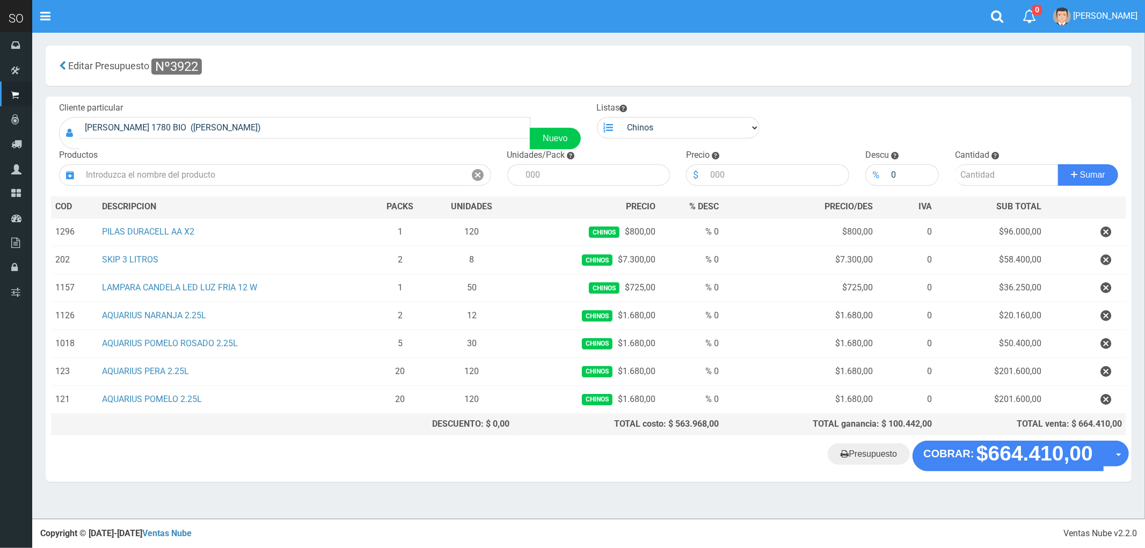
click at [406, 457] on "Presupuesto COBRAR: $664.410,00 Opciones" at bounding box center [588, 456] width 1081 height 30
